Goal: Task Accomplishment & Management: Use online tool/utility

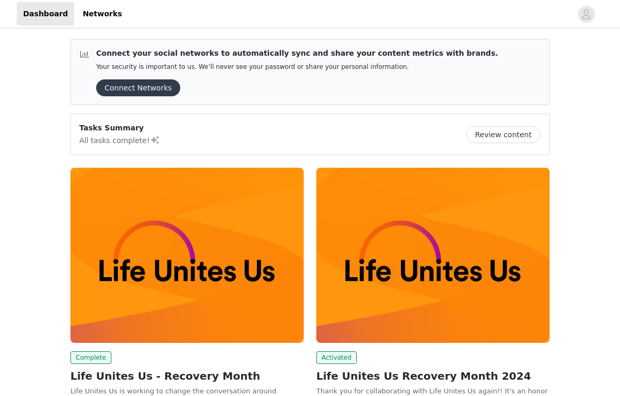
click at [498, 133] on button "Review content" at bounding box center [503, 134] width 75 height 17
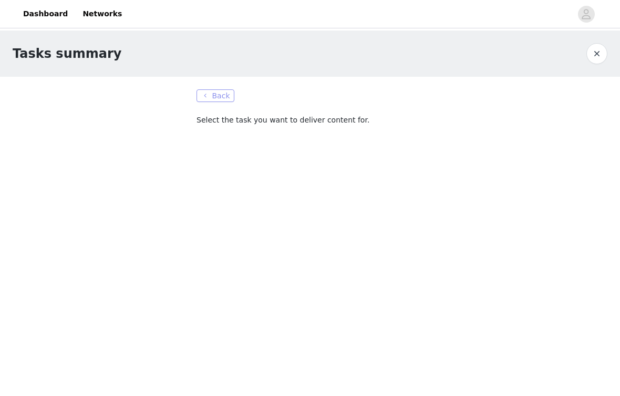
click at [208, 96] on button "Back" at bounding box center [216, 95] width 38 height 13
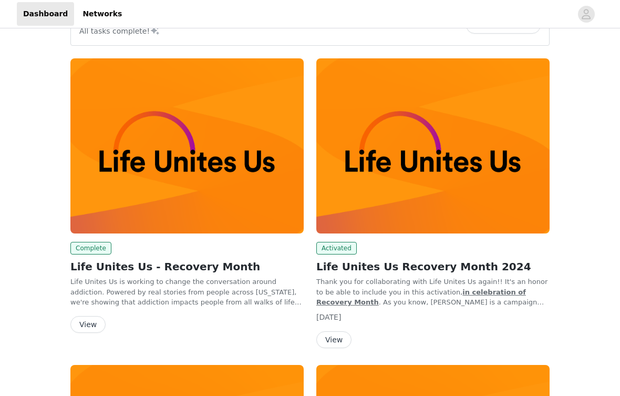
scroll to position [149, 0]
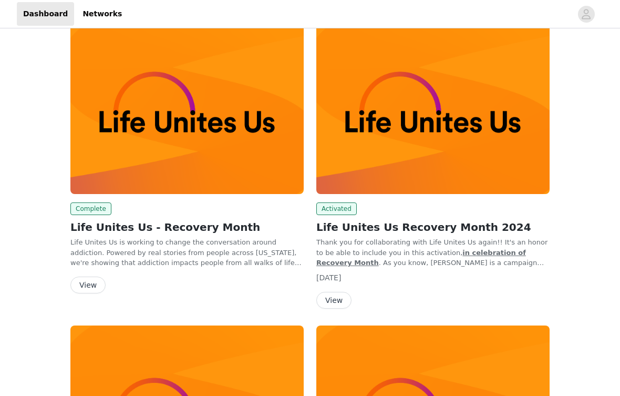
click at [195, 150] on img at bounding box center [186, 106] width 233 height 175
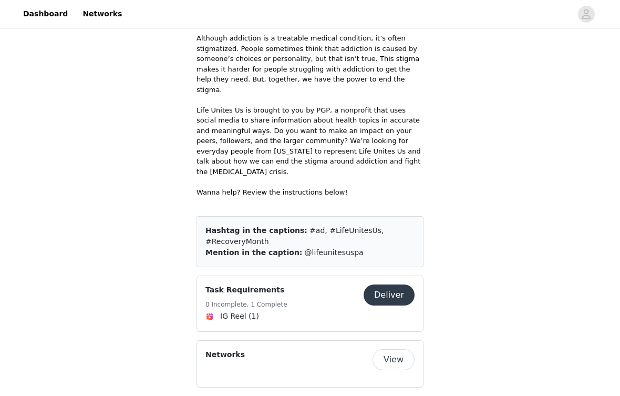
scroll to position [417, 0]
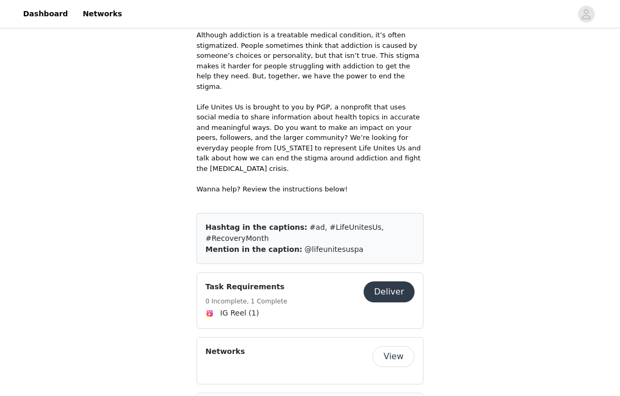
drag, startPoint x: 355, startPoint y: 191, endPoint x: 293, endPoint y: 173, distance: 64.5
click at [293, 213] on div "Hashtag in the captions: #ad, #LifeUnitesUs, #RecoveryMonth Mention in the capt…" at bounding box center [310, 238] width 227 height 51
copy div "#ad, #LifeUnitesUs, #RecoveryMonth Mention in the caption: @lifeunitesuspa"
